Goal: Use online tool/utility: Utilize a website feature to perform a specific function

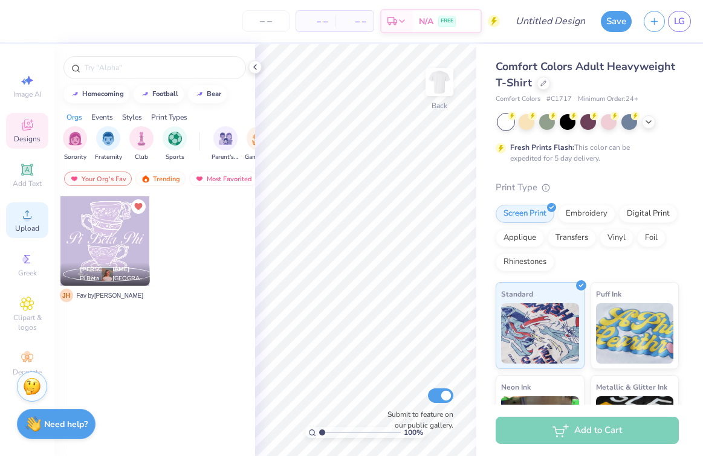
click at [22, 212] on icon at bounding box center [27, 214] width 15 height 15
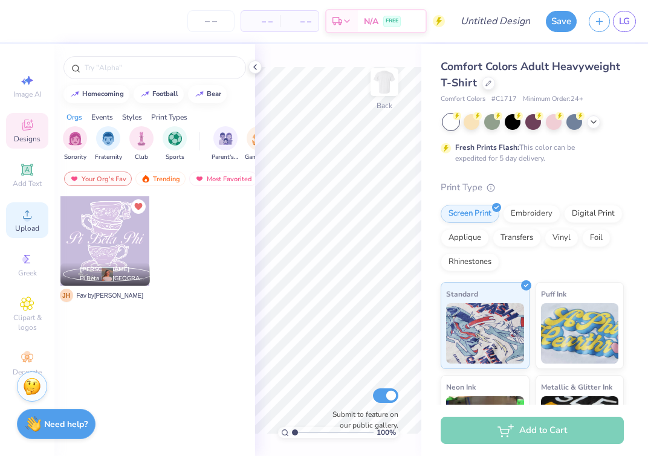
click at [34, 218] on icon at bounding box center [27, 214] width 15 height 15
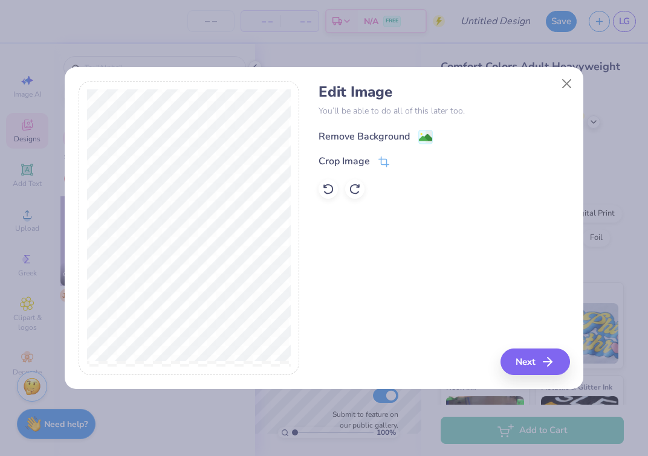
click at [389, 140] on div "Remove Background" at bounding box center [364, 136] width 91 height 15
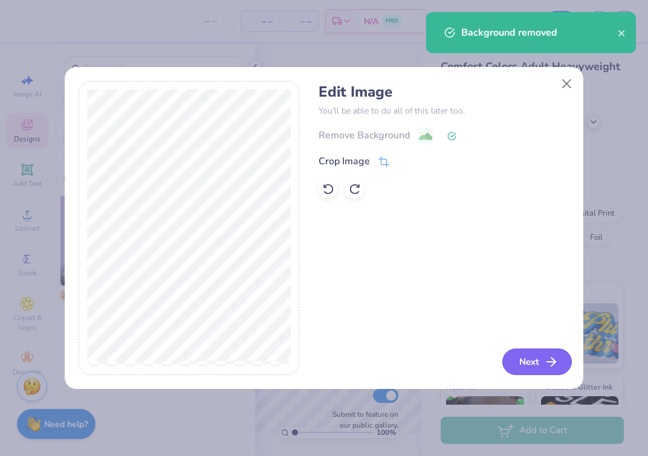
click at [528, 360] on button "Next" at bounding box center [537, 362] width 70 height 27
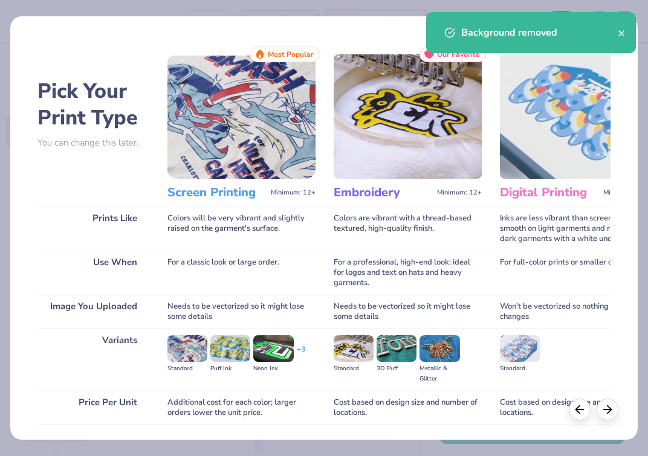
scroll to position [86, 0]
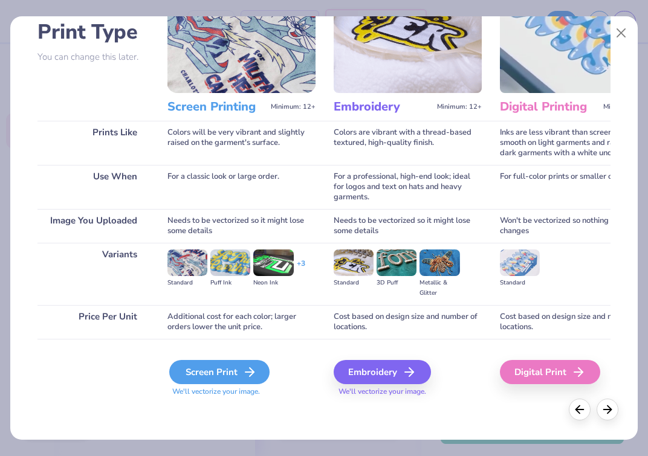
click at [235, 372] on div "Screen Print" at bounding box center [219, 372] width 100 height 24
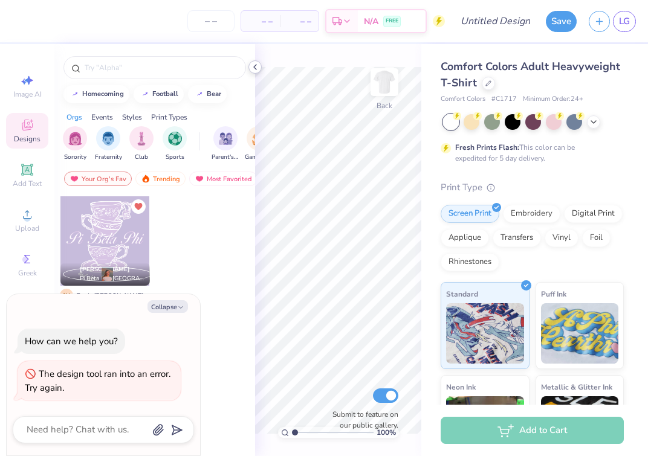
click at [259, 68] on icon at bounding box center [255, 67] width 10 height 10
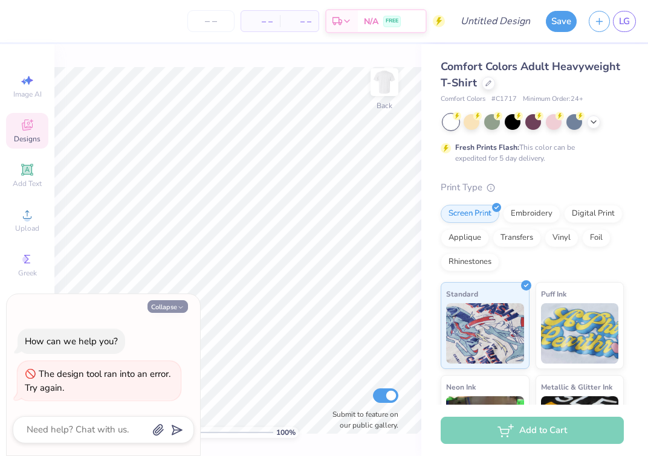
click at [166, 306] on button "Collapse" at bounding box center [167, 306] width 40 height 13
type textarea "x"
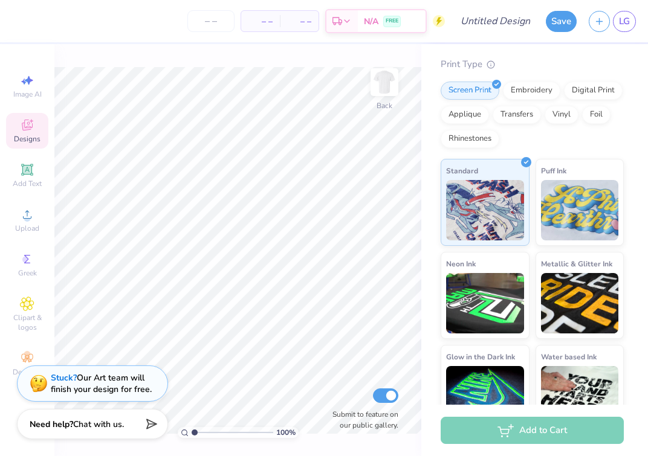
scroll to position [140, 0]
